Goal: Check status: Check status

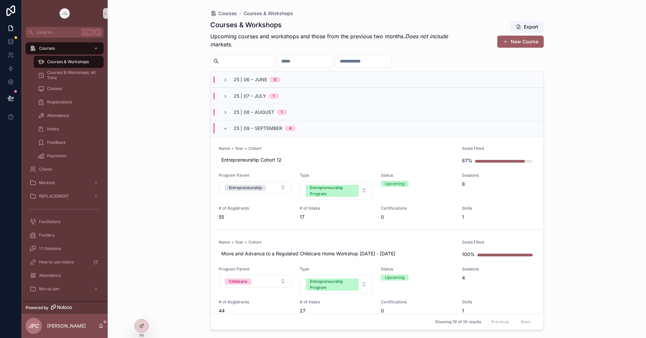
click at [230, 128] on div "25 | 09 – [DATE]" at bounding box center [259, 128] width 73 height 11
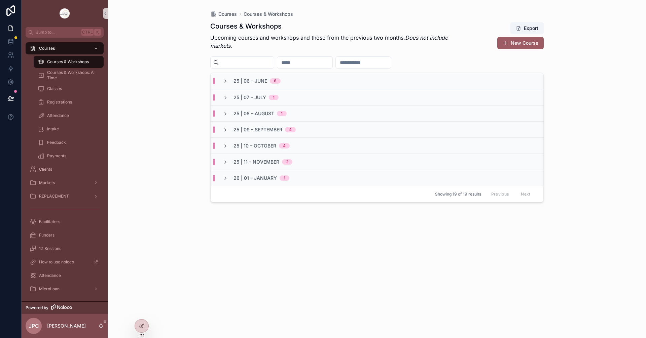
click at [223, 142] on div "25 | 10 – [DATE]" at bounding box center [376, 146] width 333 height 16
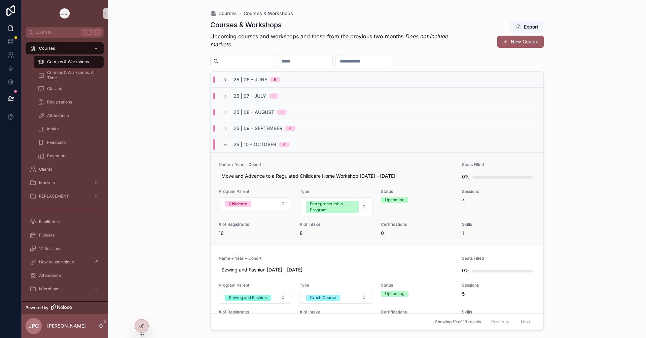
click at [338, 163] on span "Name + Year + Cohort" at bounding box center [336, 164] width 235 height 5
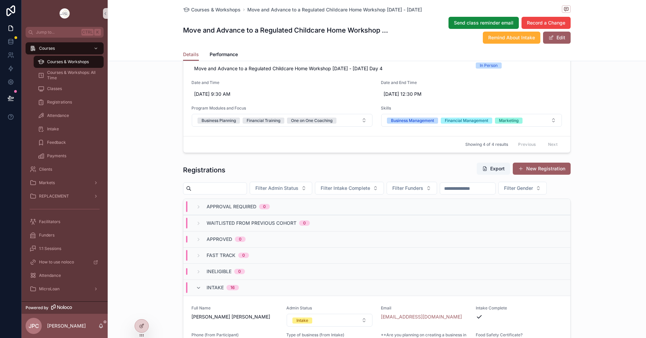
scroll to position [538, 0]
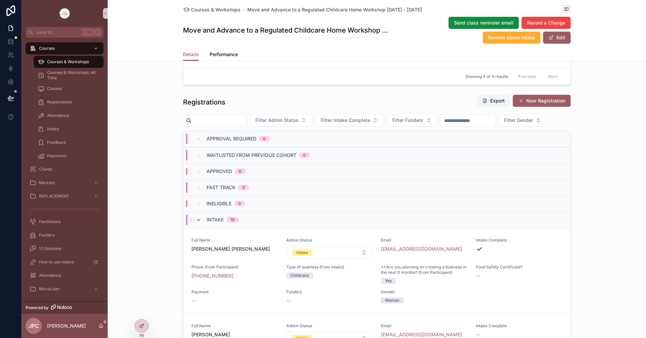
click at [197, 223] on icon "scrollable content" at bounding box center [198, 220] width 5 height 5
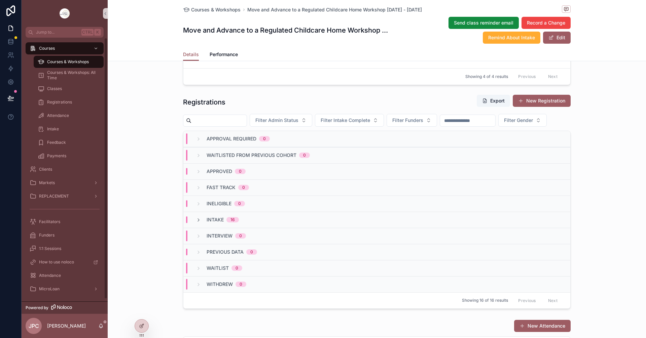
click at [80, 57] on div "Courses & Workshops" at bounding box center [69, 61] width 62 height 11
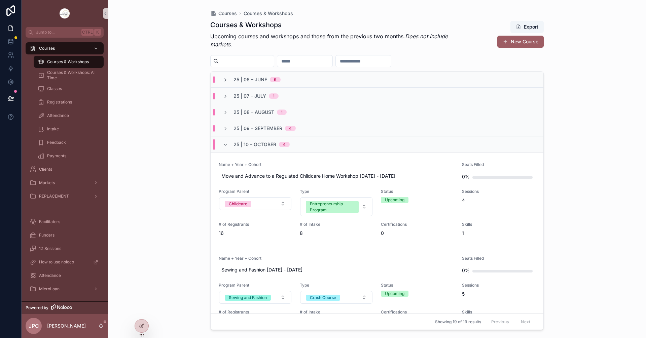
click at [230, 79] on div "25 | 06 – [DATE]" at bounding box center [252, 79] width 58 height 7
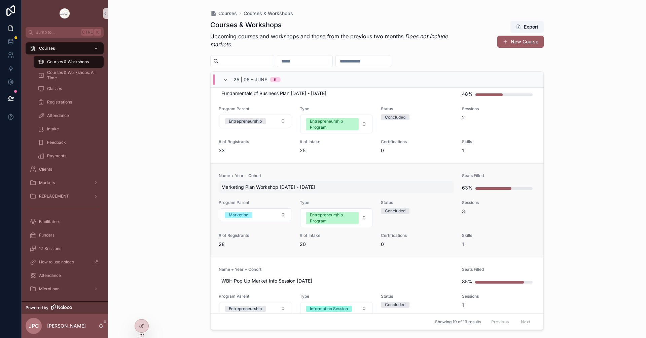
scroll to position [34, 0]
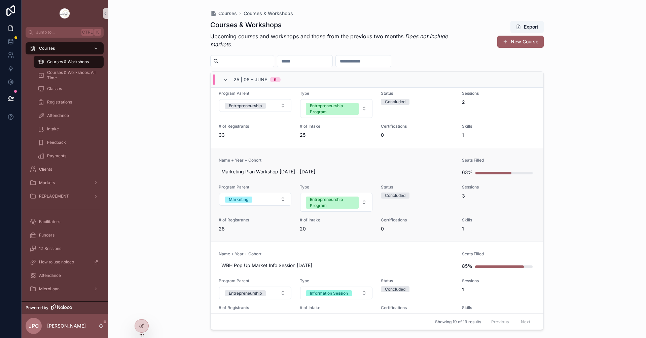
click at [330, 152] on link "Name + Year + Cohort Marketing Plan Workshop [DATE] - [DATE] Seats Filled 63% P…" at bounding box center [376, 195] width 333 height 94
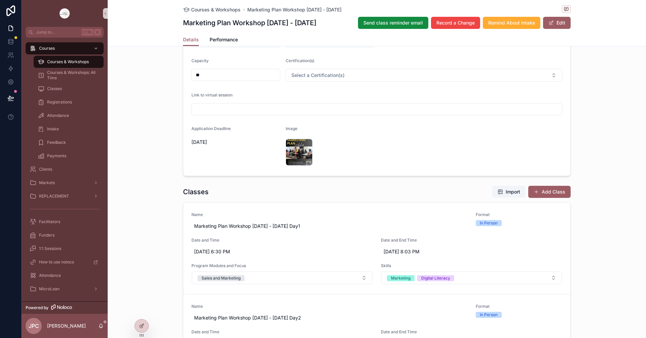
scroll to position [152, 0]
click at [297, 143] on div "f88f786d-146e-48c2-ba2a-c1cbbf014617 .jpg" at bounding box center [298, 152] width 27 height 27
click at [78, 71] on span "Courses & Workshops: All Time" at bounding box center [72, 75] width 50 height 11
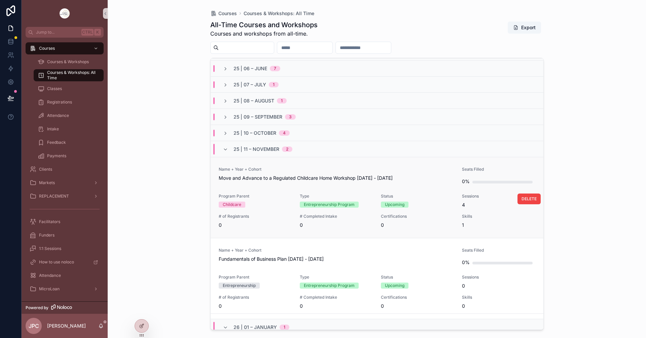
scroll to position [134, 0]
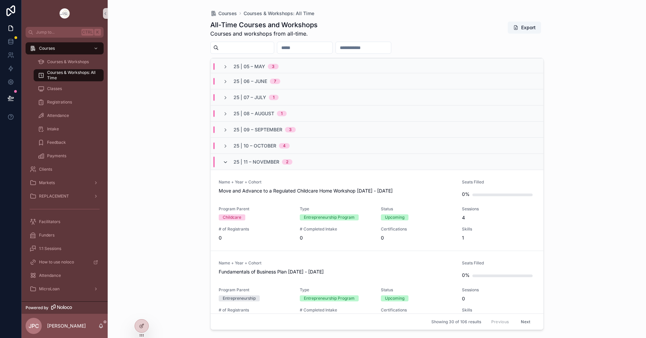
click at [224, 164] on icon "scrollable content" at bounding box center [225, 162] width 5 height 5
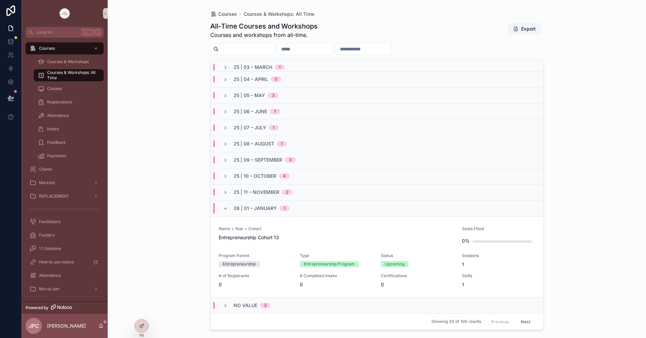
click at [221, 212] on div "26 | 01 – [DATE]" at bounding box center [255, 208] width 83 height 11
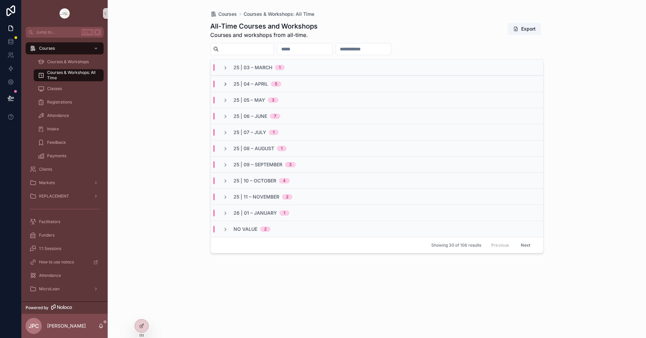
click at [227, 81] on span "scrollable content" at bounding box center [225, 83] width 5 height 5
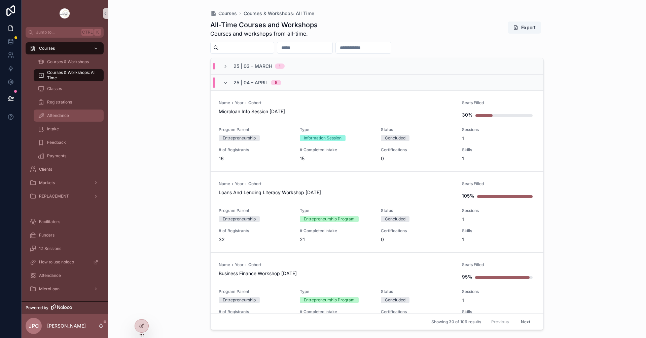
click at [64, 119] on div "Attendance" at bounding box center [69, 115] width 62 height 11
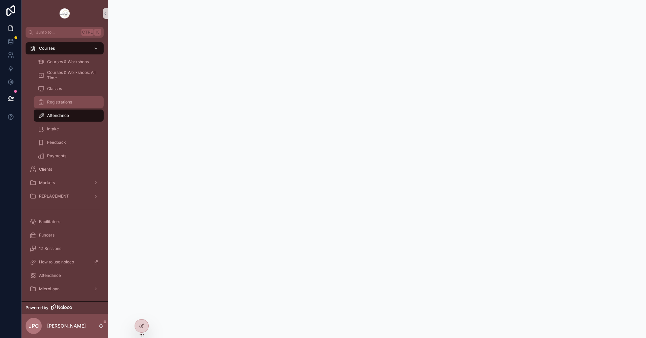
click at [69, 104] on span "Registrations" at bounding box center [59, 102] width 25 height 5
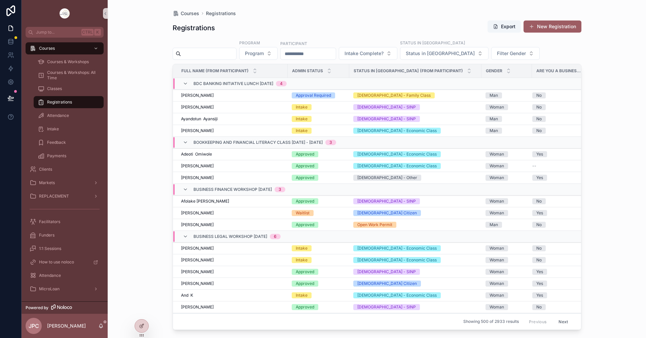
click at [222, 60] on div "Registrations Export New Registration Program Program Participant Intake Comple…" at bounding box center [376, 173] width 408 height 314
click at [221, 56] on input "scrollable content" at bounding box center [208, 53] width 55 height 9
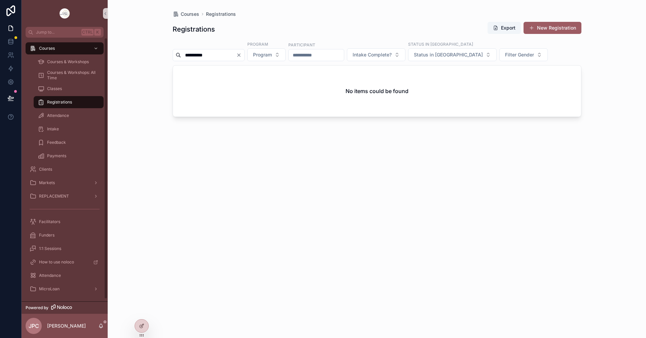
drag, startPoint x: 225, startPoint y: 54, endPoint x: -41, endPoint y: 83, distance: 266.8
click at [0, 83] on html "**********" at bounding box center [323, 169] width 646 height 338
type input "**********"
